Goal: Transaction & Acquisition: Purchase product/service

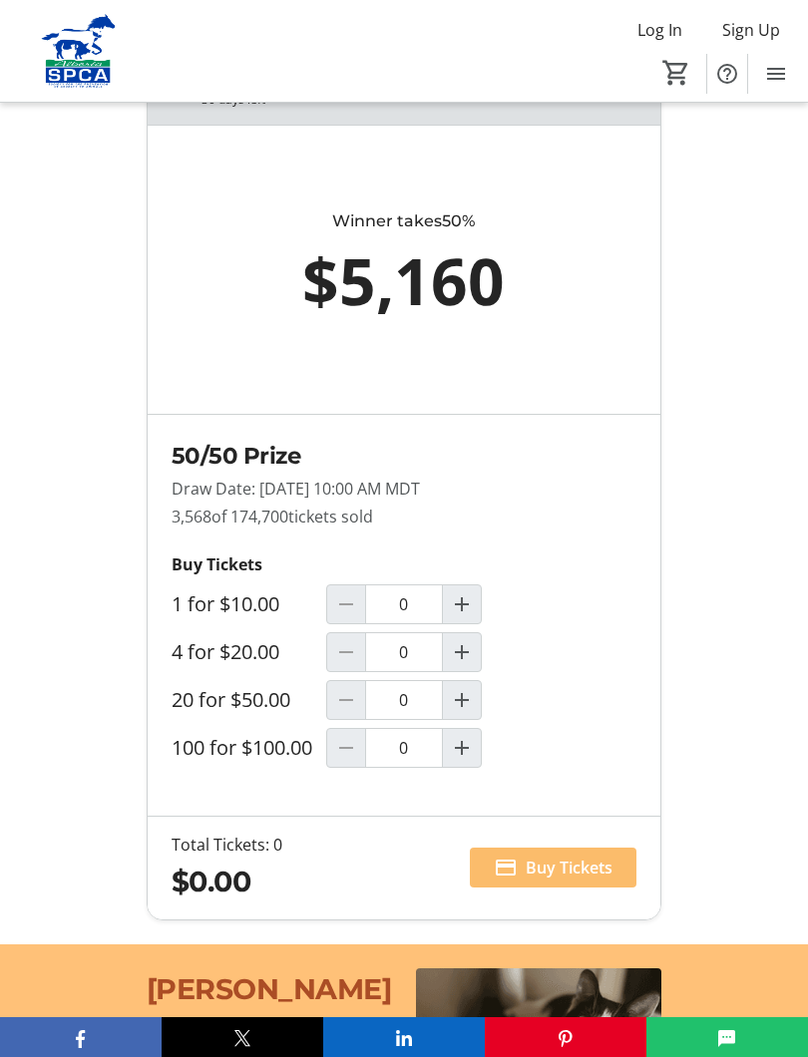
scroll to position [1608, 0]
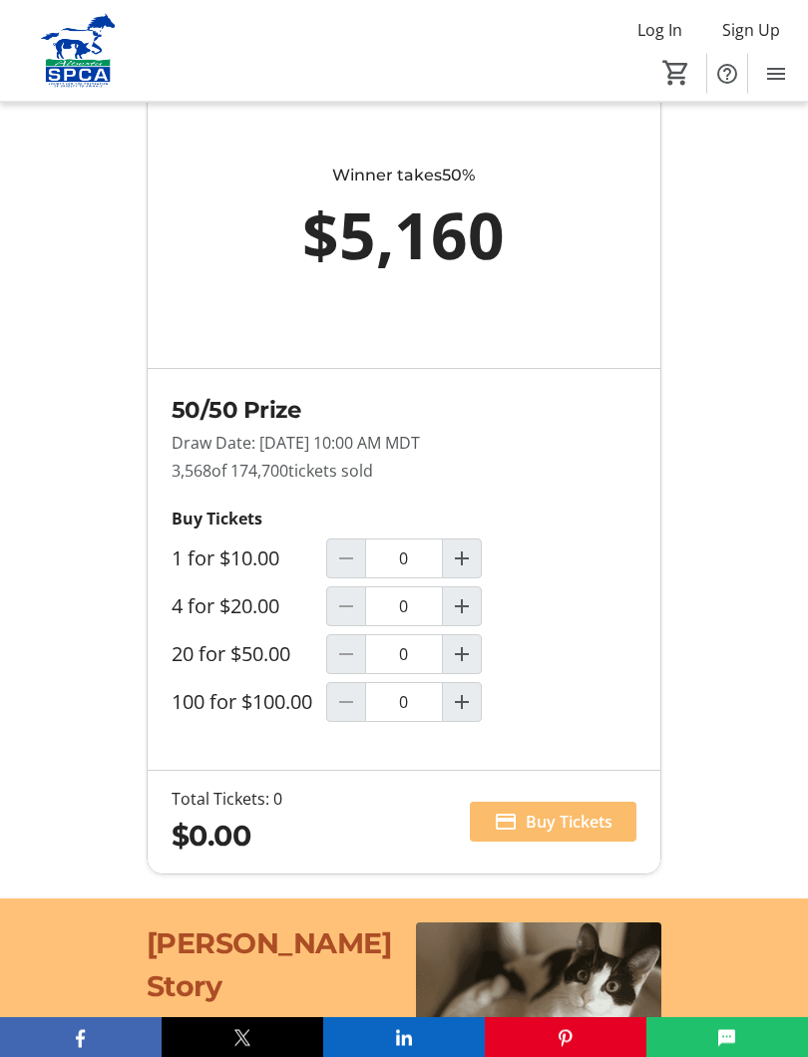
click at [476, 619] on span "Increment by one" at bounding box center [462, 608] width 38 height 38
click at [355, 612] on mat-icon "Decrement by one" at bounding box center [346, 607] width 24 height 24
type input "0"
click at [465, 654] on span "Increment by one" at bounding box center [462, 654] width 38 height 38
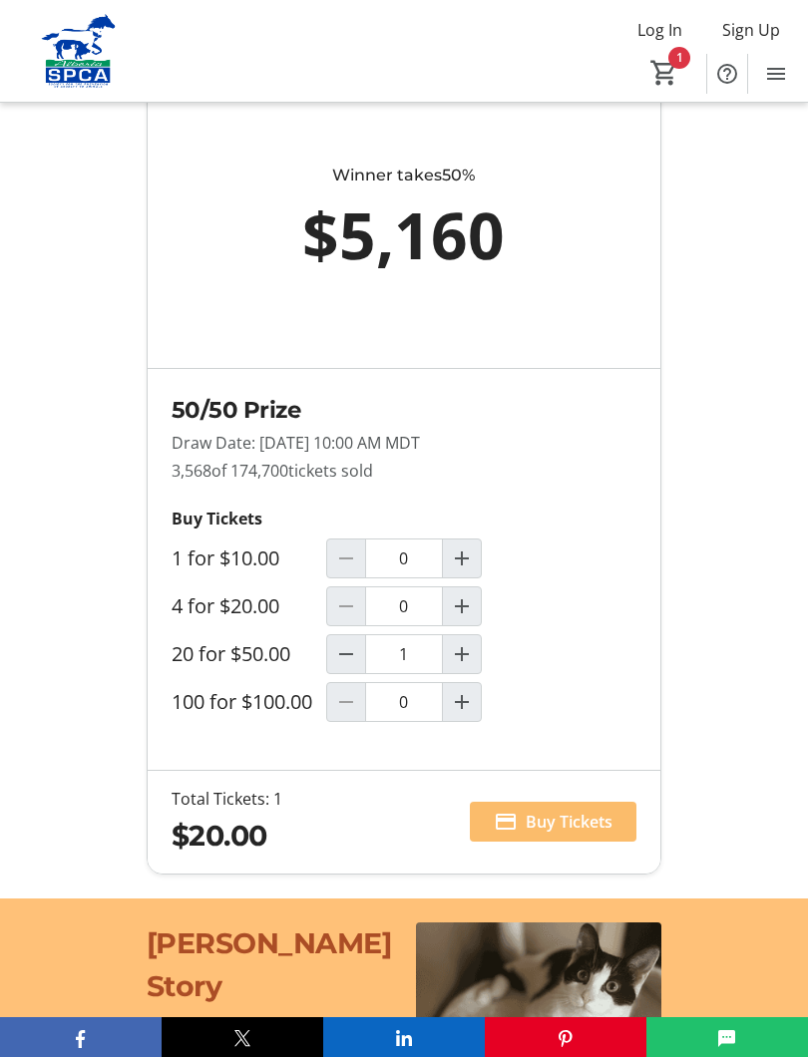
type input "1"
click at [472, 615] on mat-icon "Increment by one" at bounding box center [462, 607] width 24 height 24
type input "1"
click at [358, 664] on mat-icon "Decrement by one" at bounding box center [346, 654] width 24 height 24
type input "0"
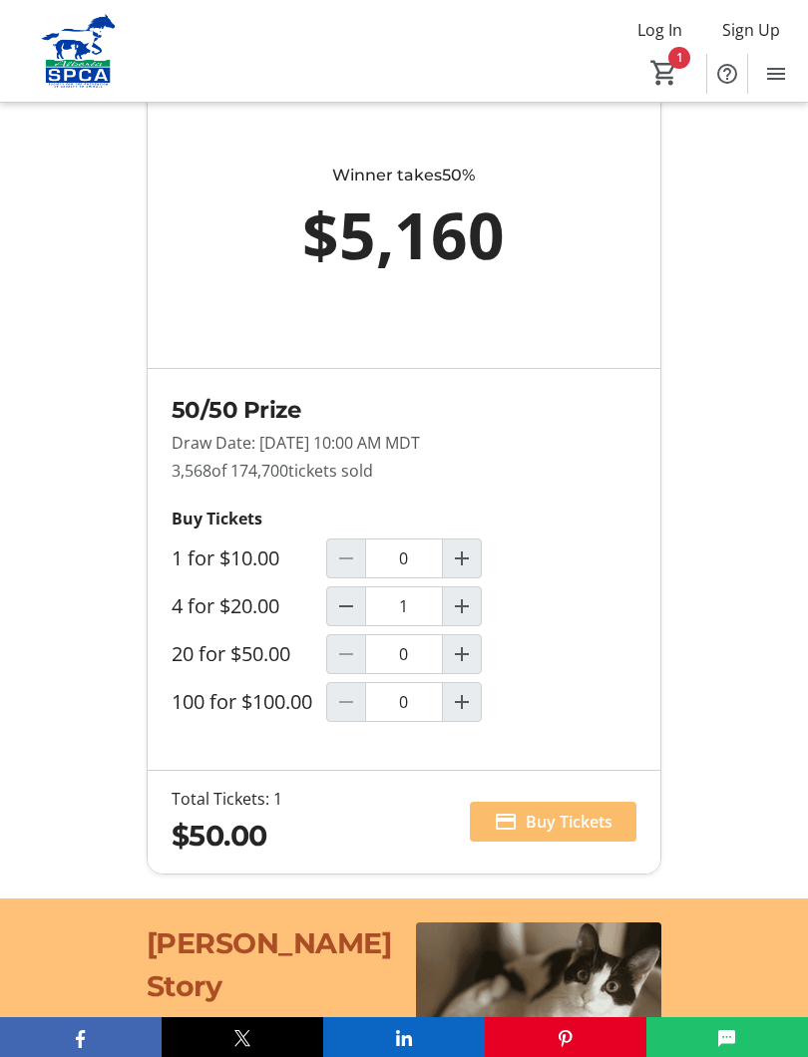
type input "1"
click at [563, 829] on span "Buy Tickets" at bounding box center [569, 822] width 87 height 24
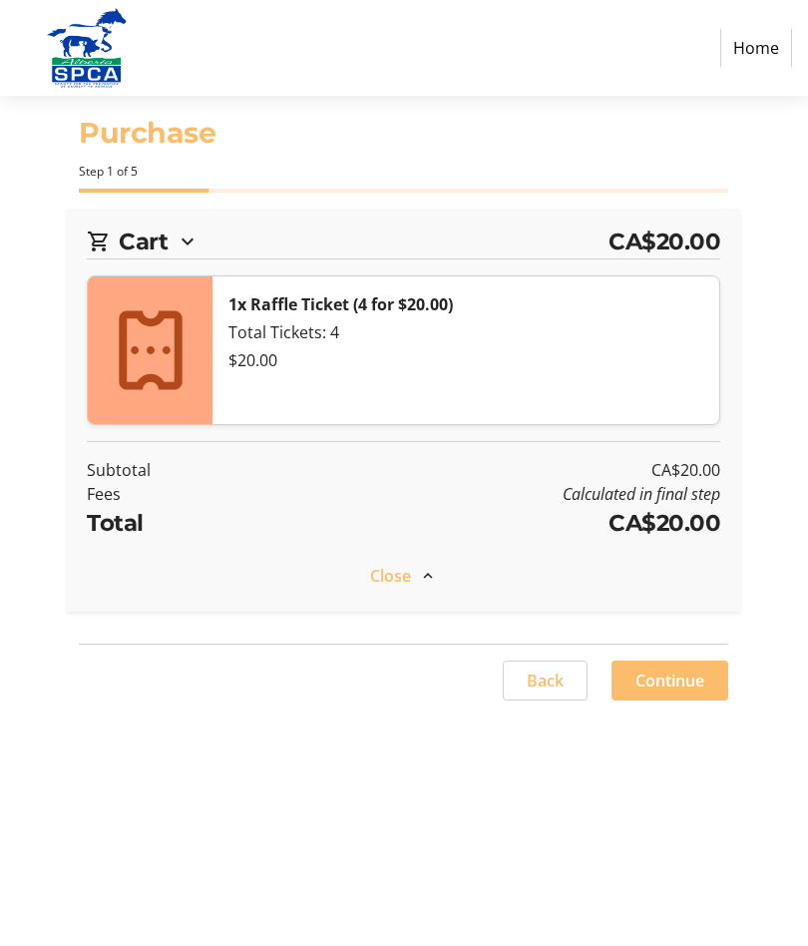
select select "CA"
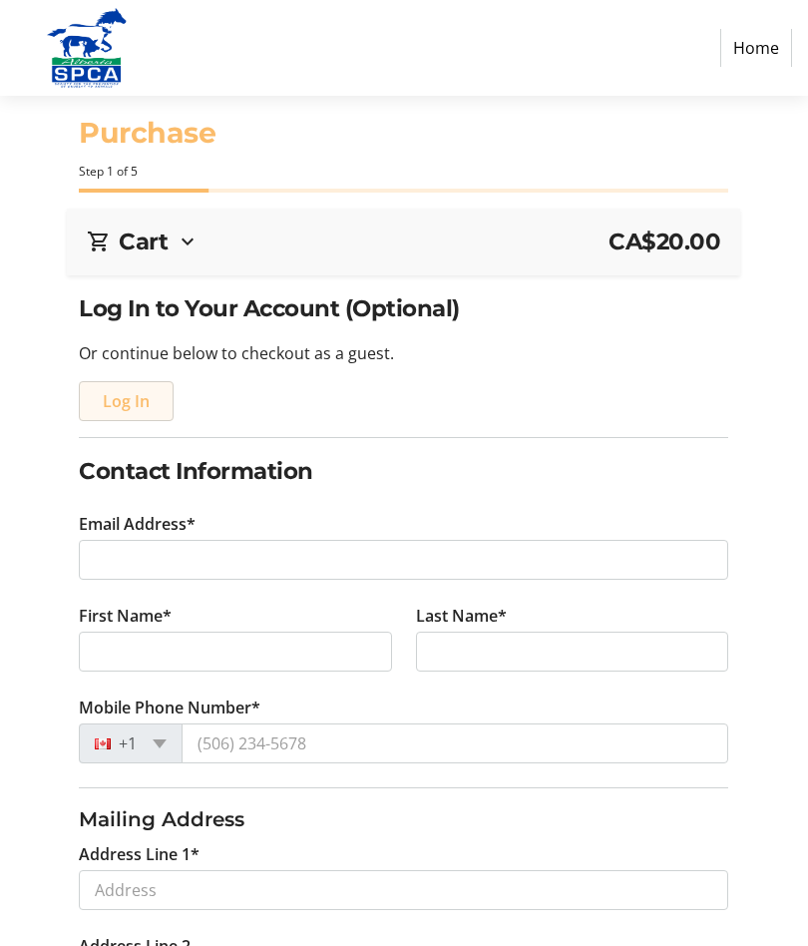
click at [126, 398] on span "Log In" at bounding box center [126, 401] width 47 height 24
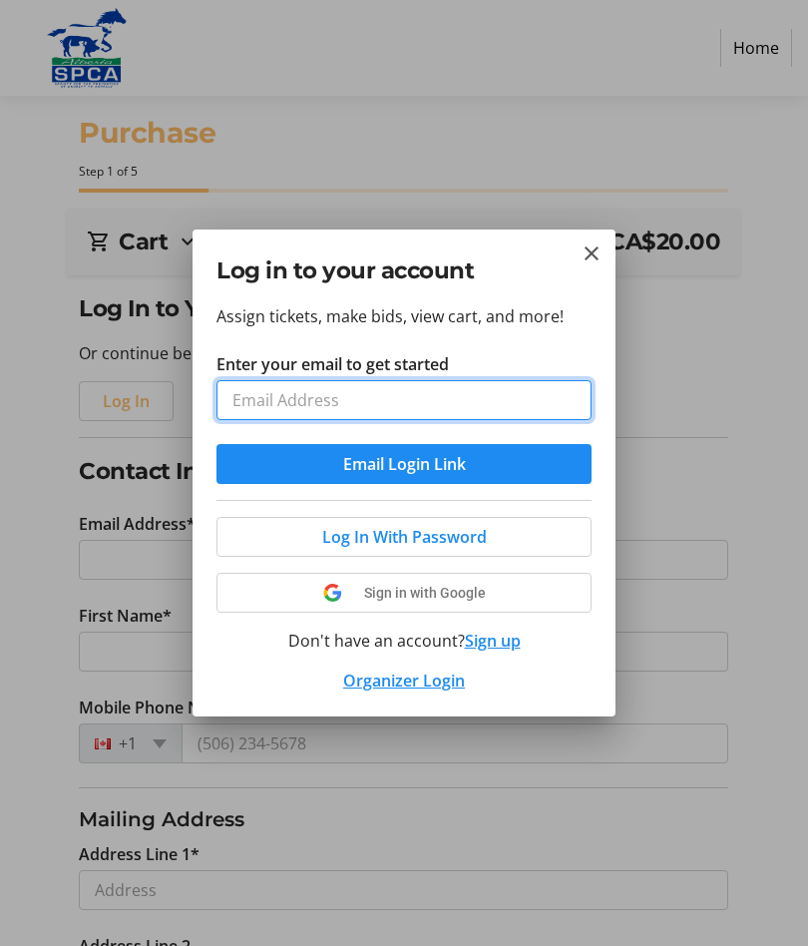
click at [529, 392] on input "Enter your email to get started" at bounding box center [403, 400] width 375 height 40
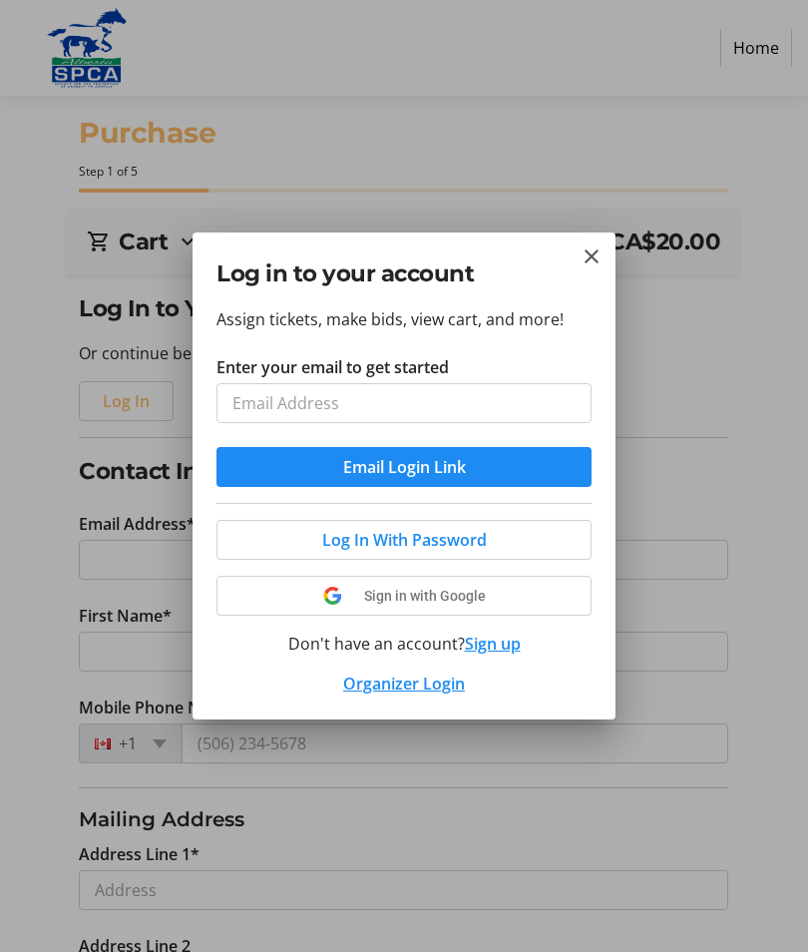
type input "[EMAIL_ADDRESS][DOMAIN_NAME]"
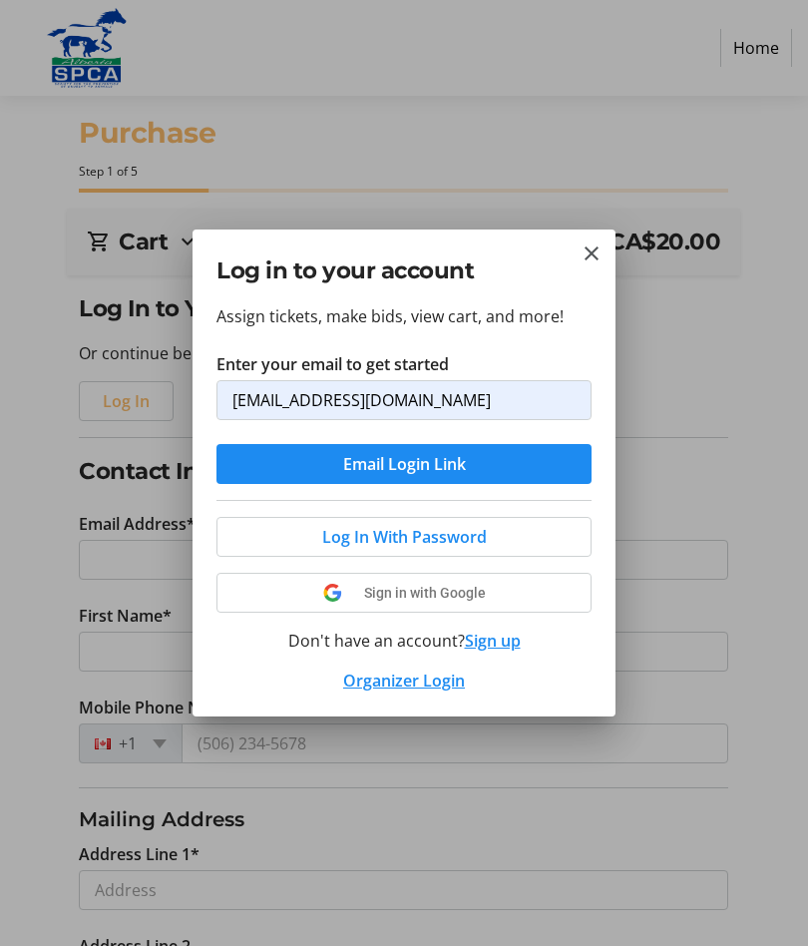
click at [503, 635] on button "Sign up" at bounding box center [493, 640] width 56 height 24
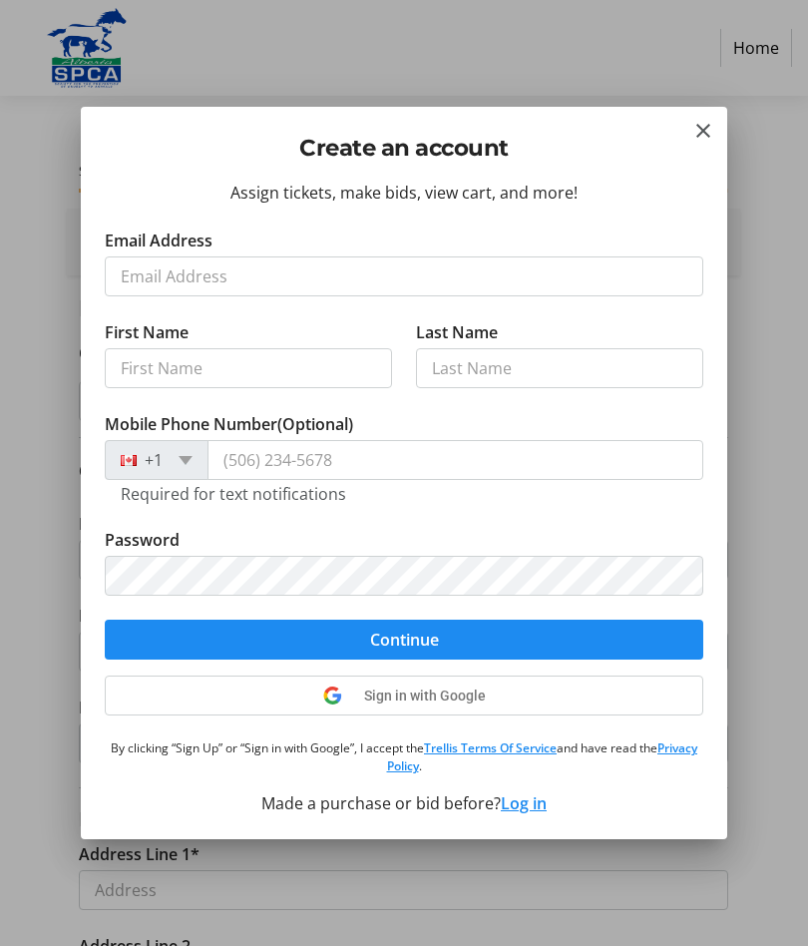
click at [701, 130] on mat-icon "Close" at bounding box center [703, 131] width 24 height 24
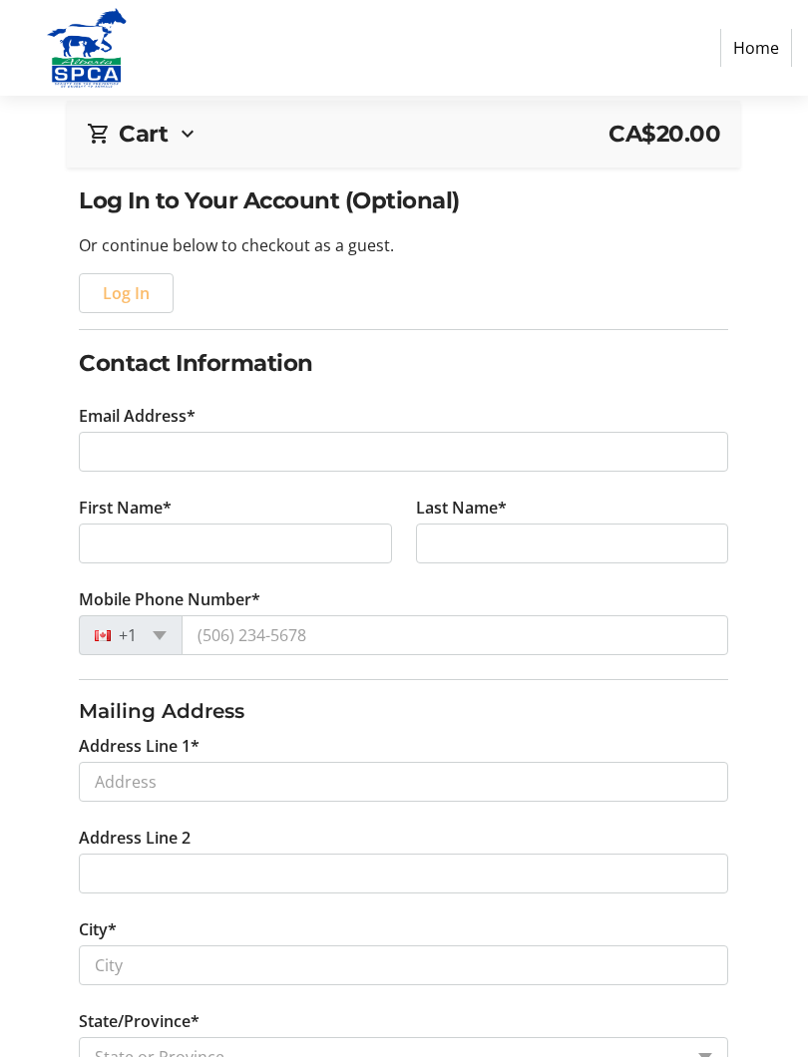
scroll to position [113, 0]
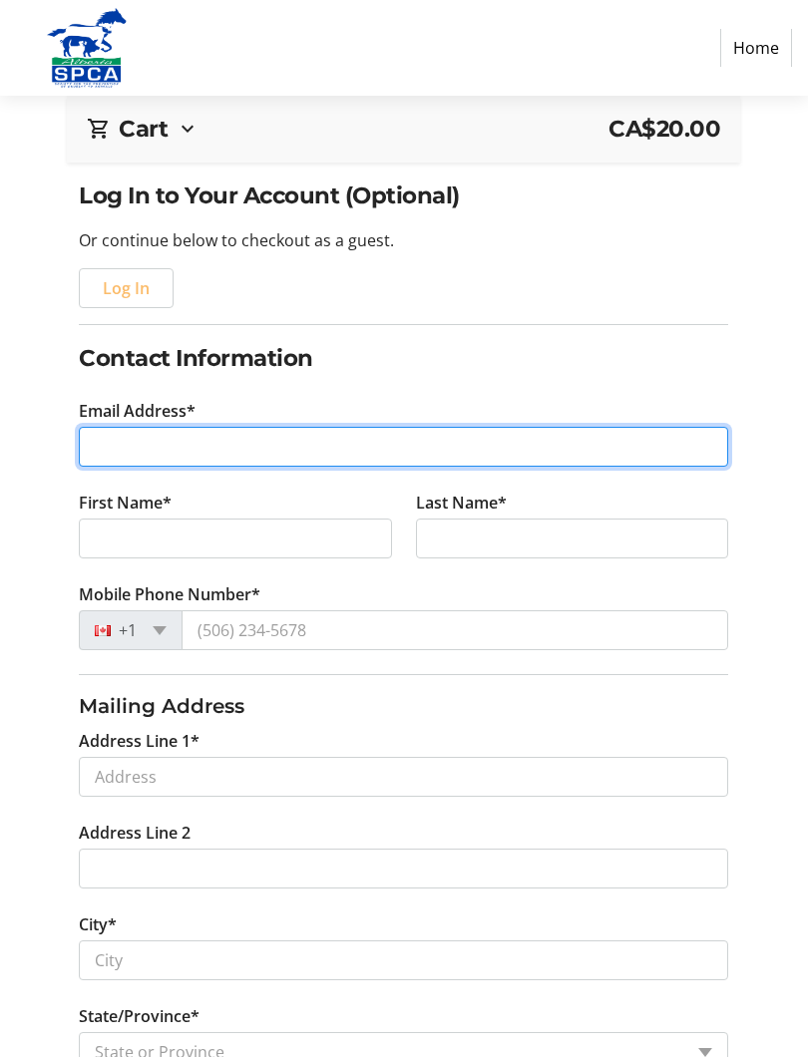
click at [591, 438] on input "Email Address*" at bounding box center [403, 447] width 649 height 40
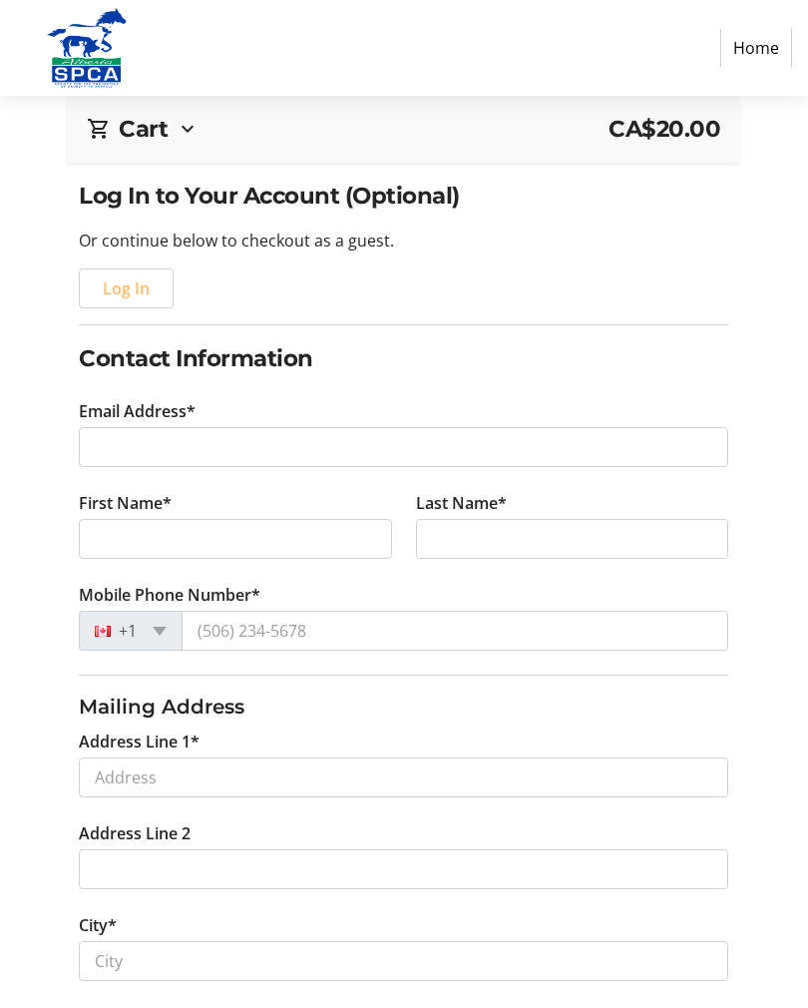
type input "[EMAIL_ADDRESS][DOMAIN_NAME]"
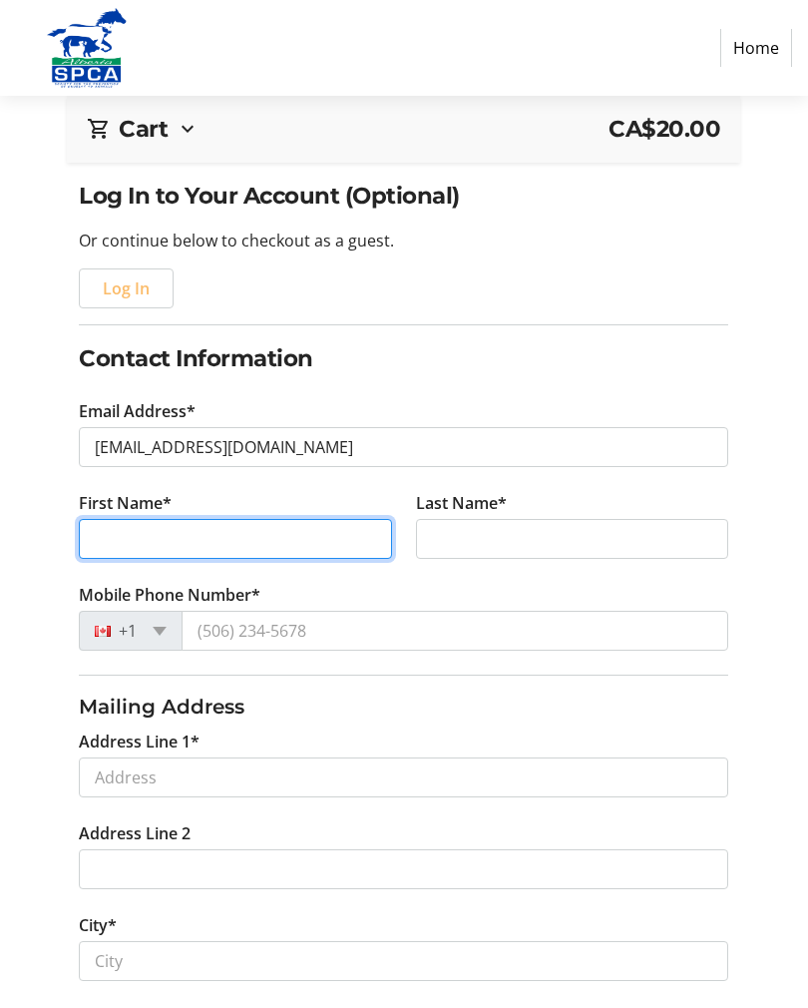
type input "[PERSON_NAME]"
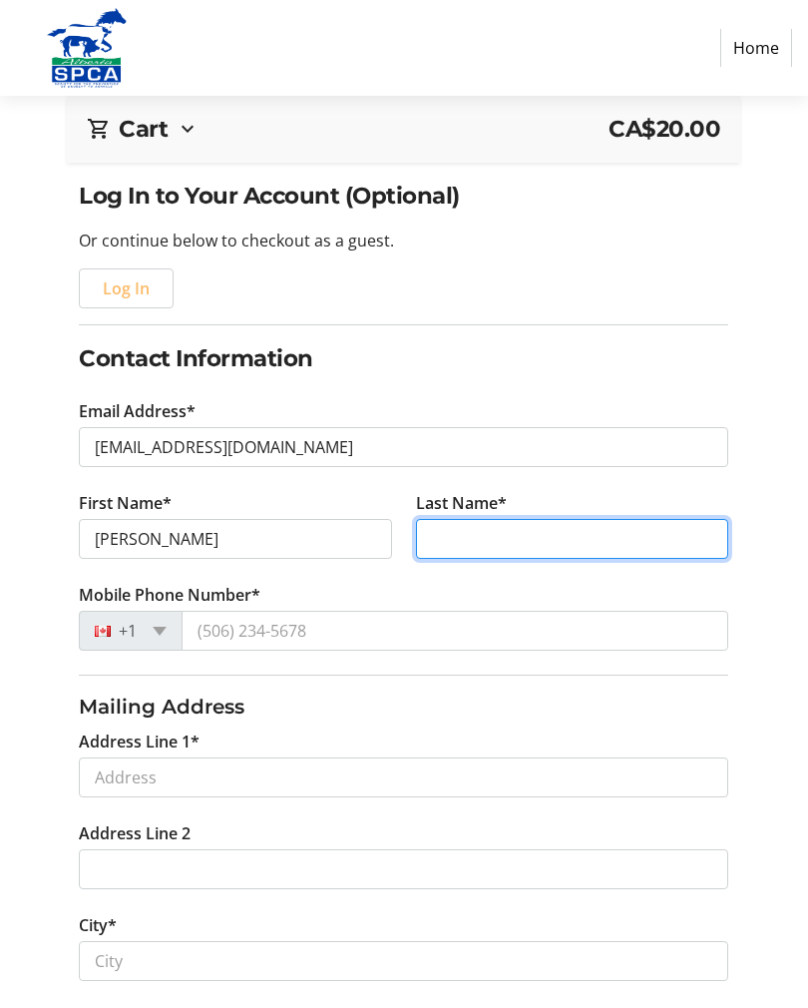
type input "[PERSON_NAME]"
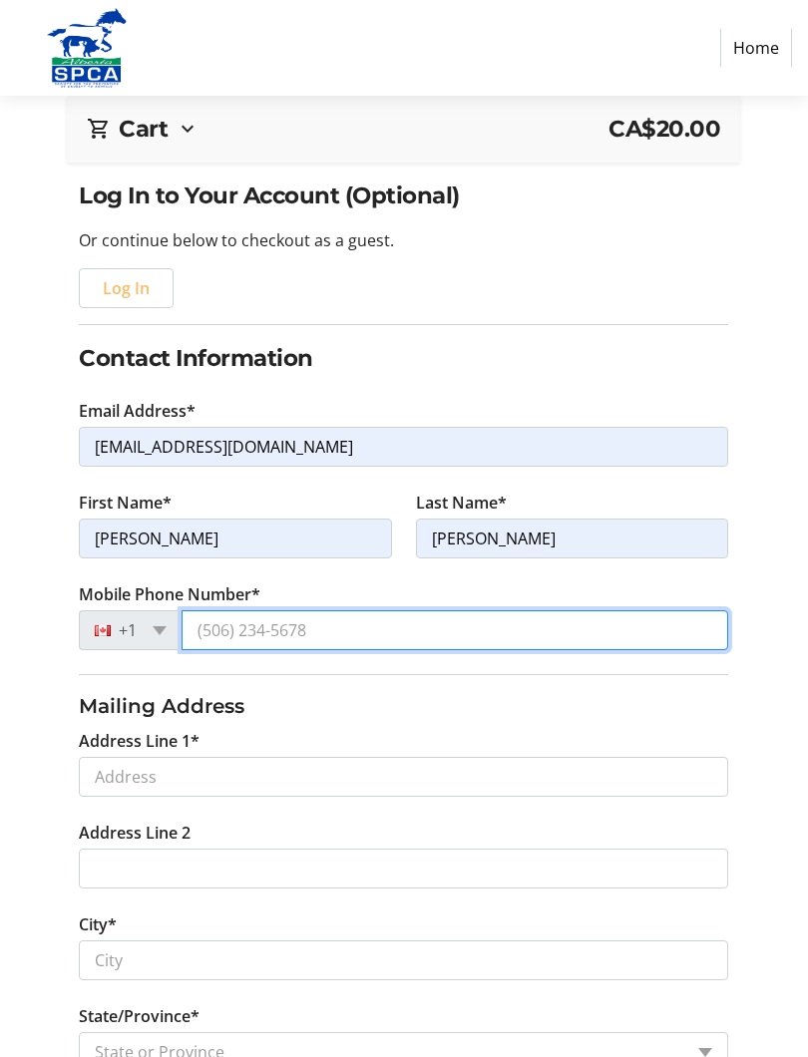
type input "[PHONE_NUMBER]"
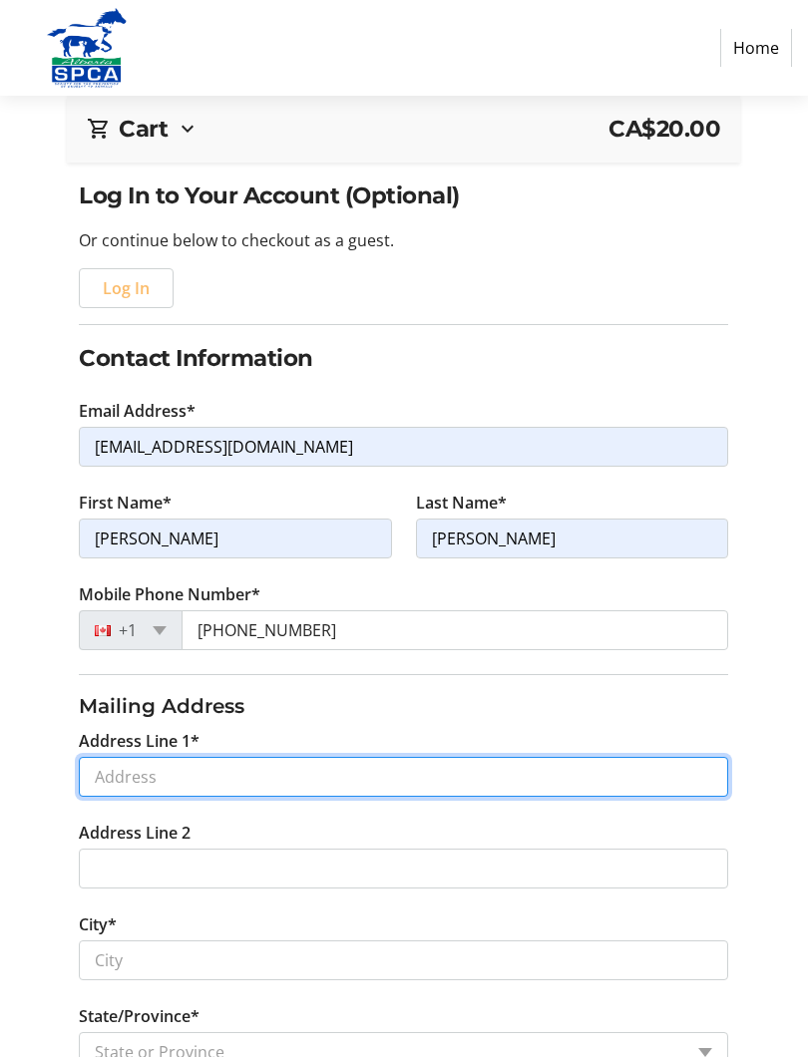
type input "[STREET_ADDRESS]"
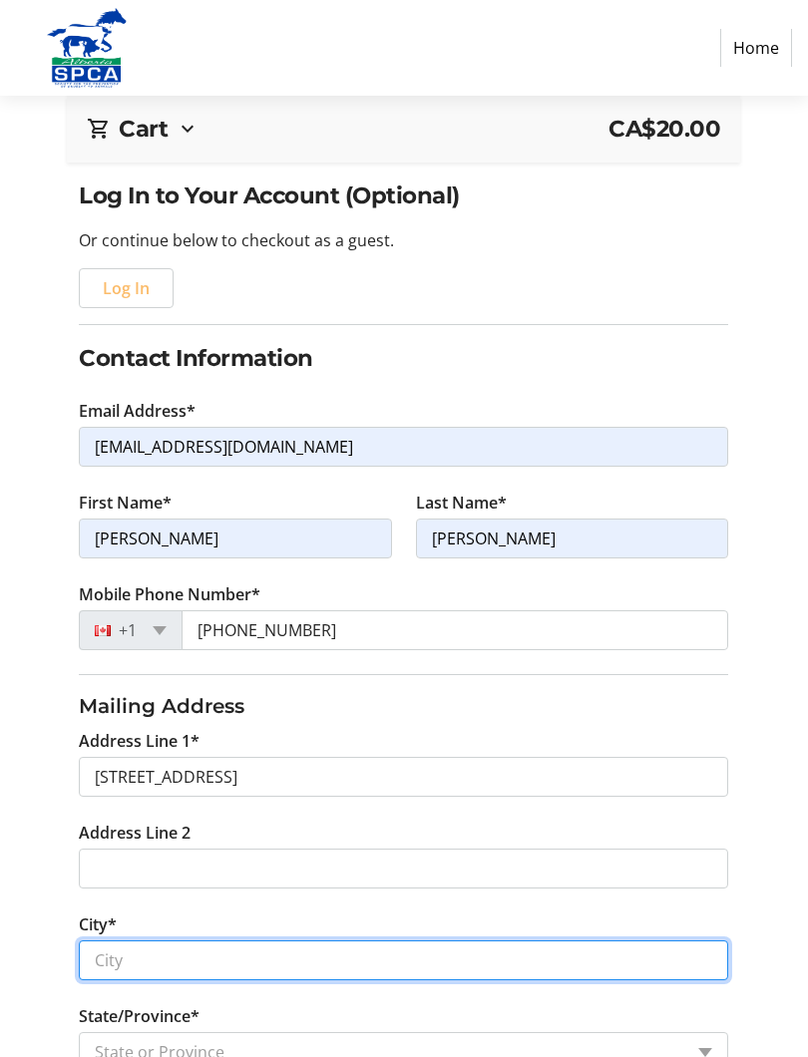
type input "[GEOGRAPHIC_DATA]"
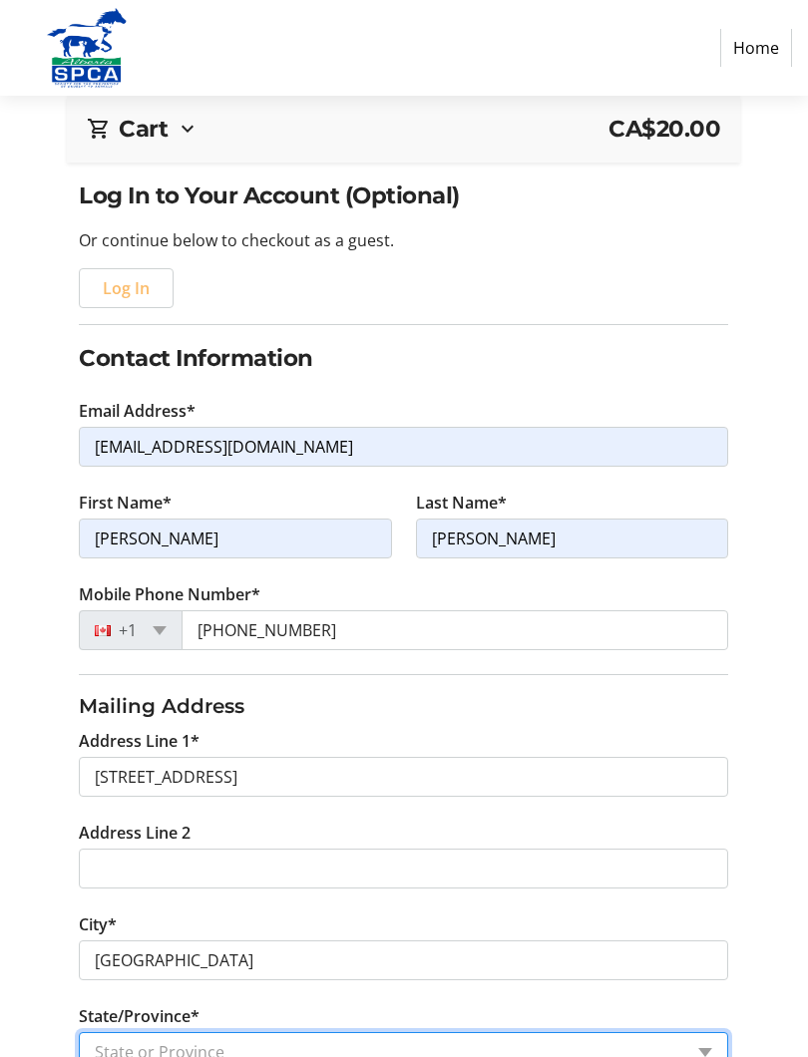
select select "AB"
type input "T8H 2T9"
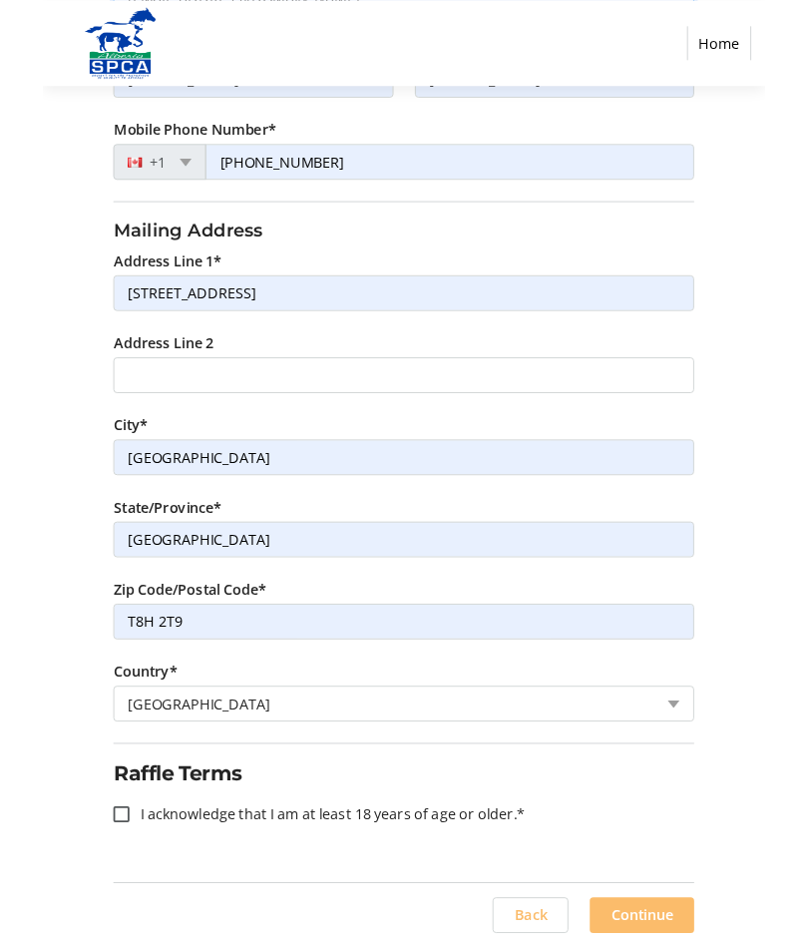
scroll to position [673, 0]
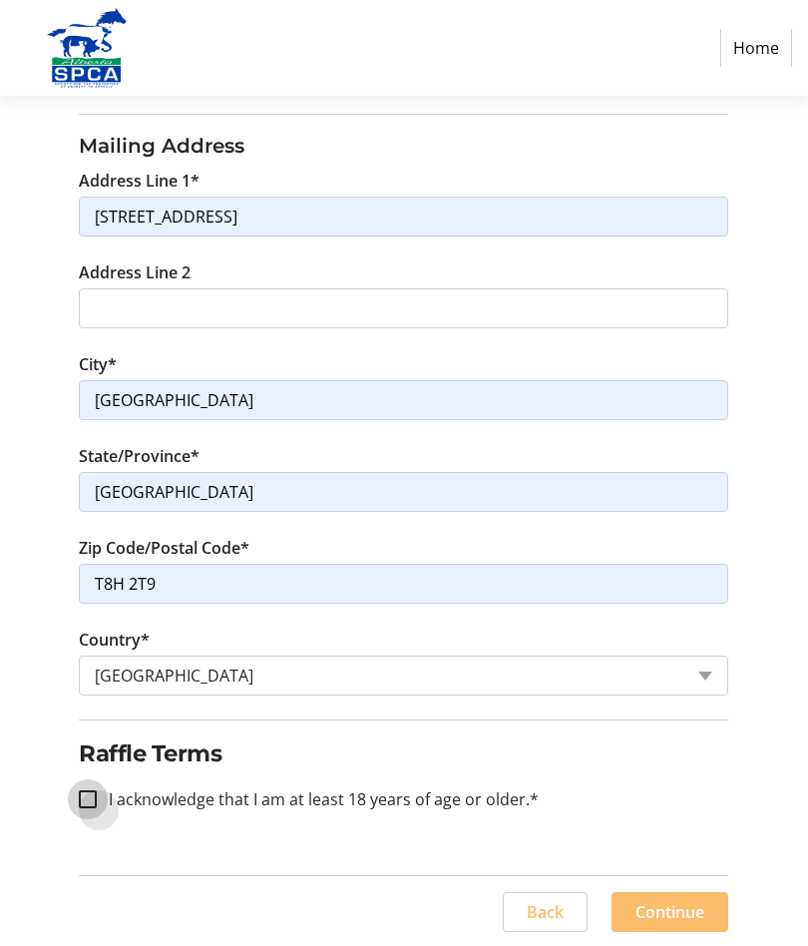
click at [95, 794] on input "I acknowledge that I am at least 18 years of age or older.*" at bounding box center [88, 799] width 18 height 18
checkbox input "true"
click at [673, 912] on span "Continue" at bounding box center [669, 912] width 69 height 24
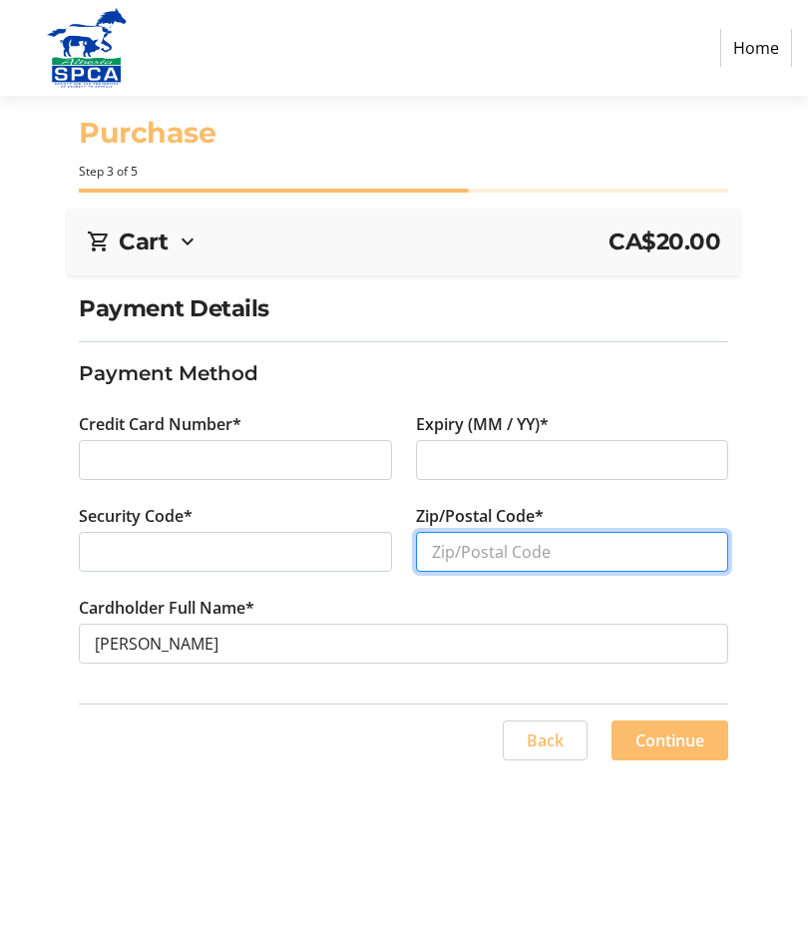
click at [552, 545] on input "Zip/Postal Code*" at bounding box center [572, 552] width 313 height 40
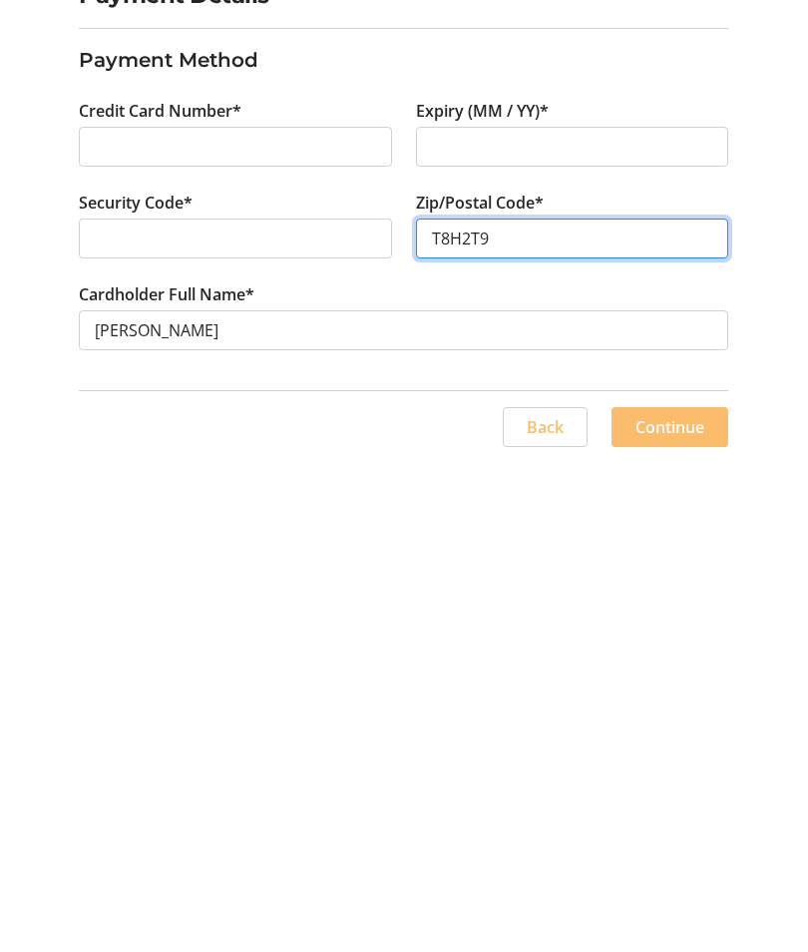
type input "T8H2T9"
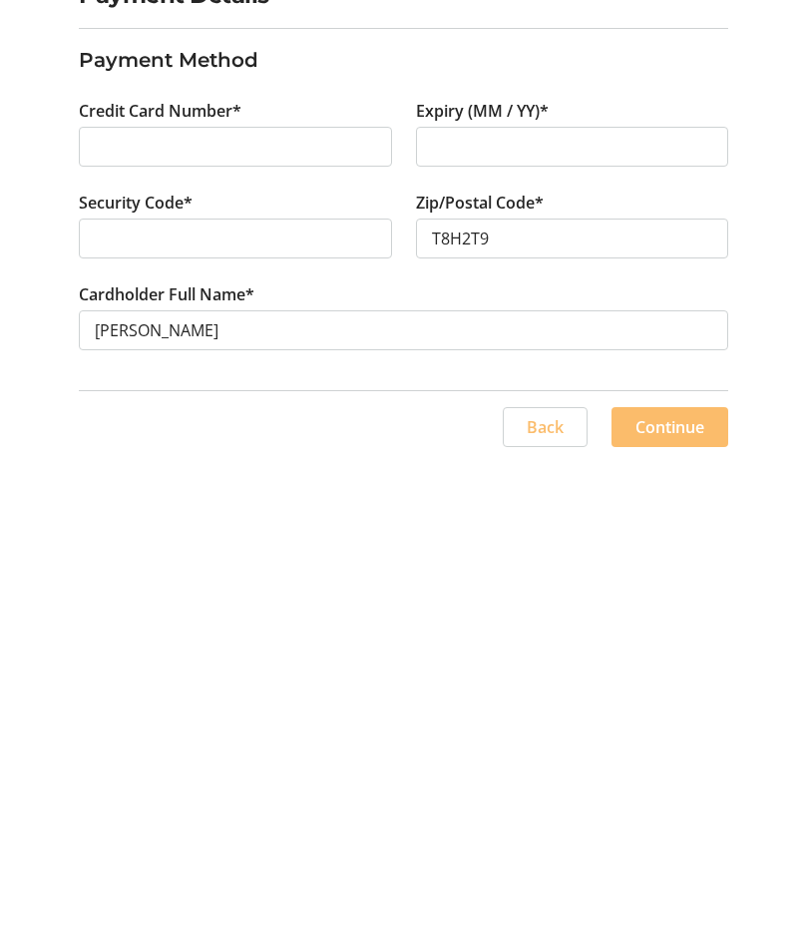
click at [672, 716] on span at bounding box center [670, 740] width 117 height 48
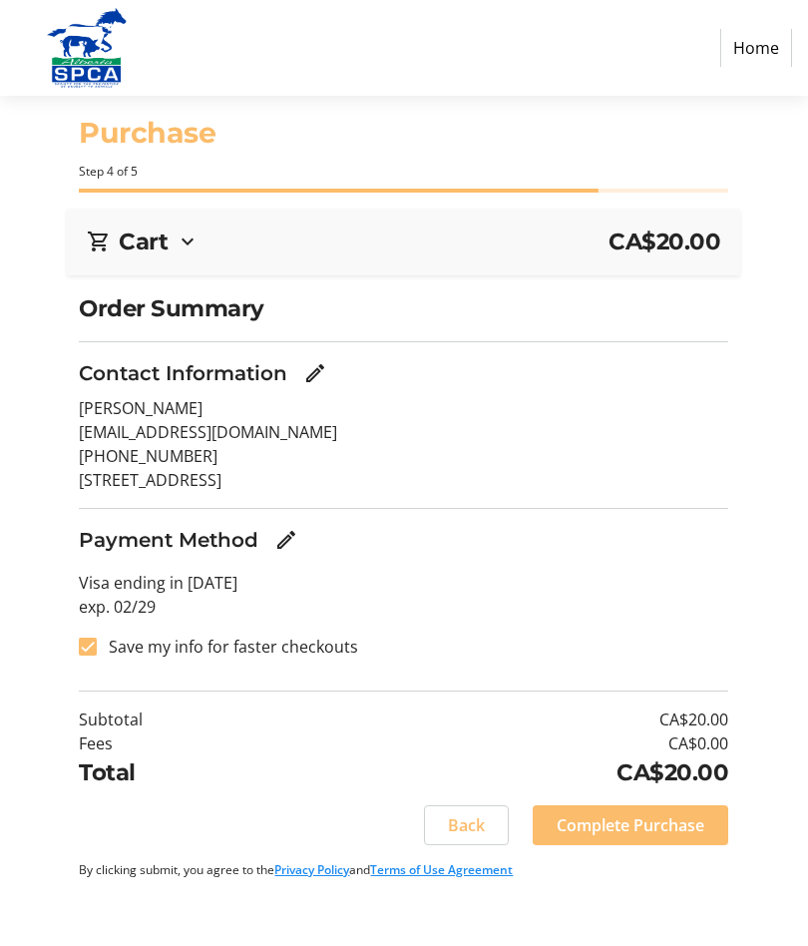
click at [628, 824] on span "Complete Purchase" at bounding box center [631, 825] width 148 height 24
